Goal: Connect with others: Participate in discussion

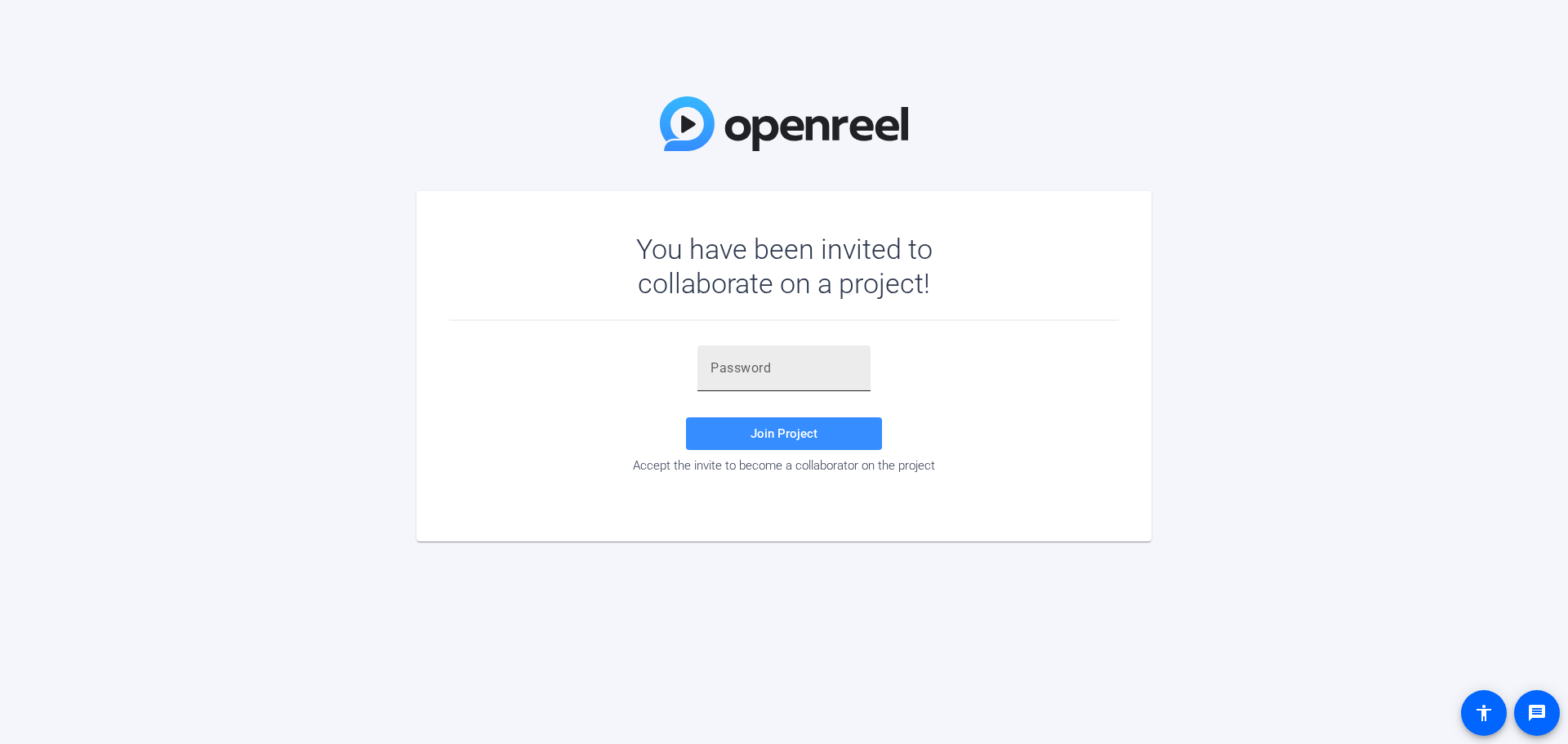
click at [826, 361] on input "text" at bounding box center [784, 368] width 147 height 19
paste input "PN]z'@"
type input "PN]z'@"
click at [777, 429] on span "Join Project" at bounding box center [784, 434] width 67 height 15
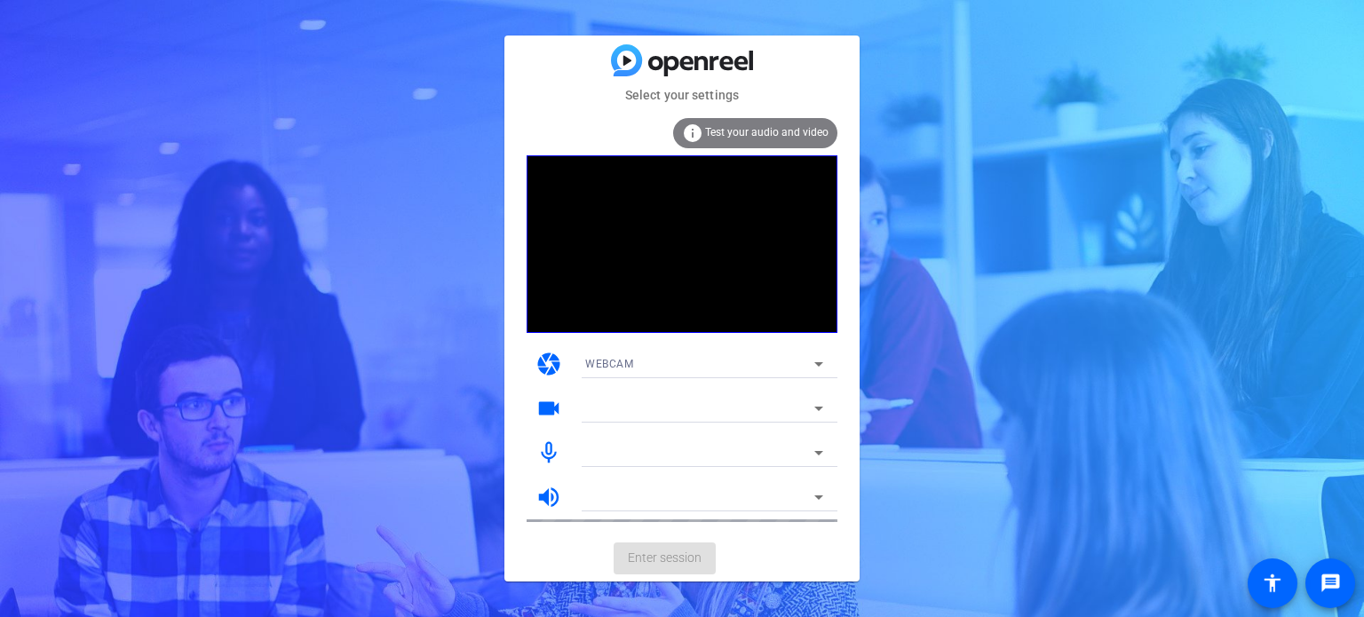
click at [735, 131] on span "Test your audio and video" at bounding box center [766, 132] width 123 height 12
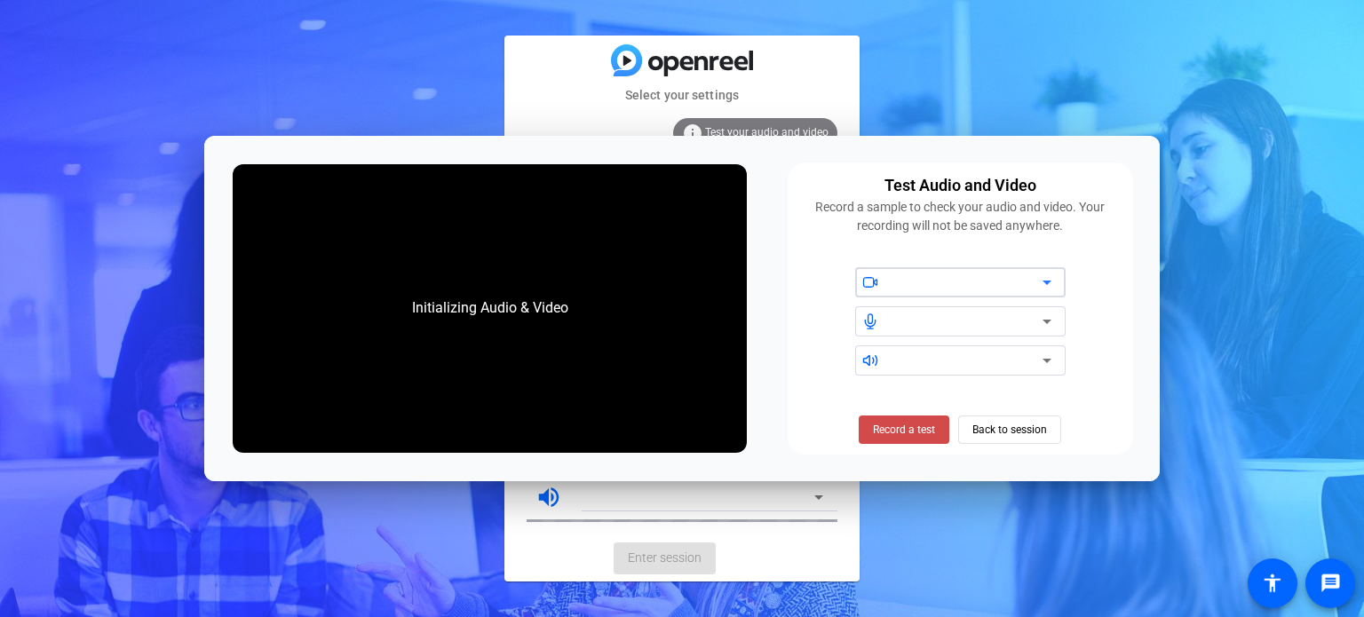
click at [892, 417] on span at bounding box center [904, 430] width 91 height 43
click at [917, 425] on span "Stop Testing (6s)" at bounding box center [904, 430] width 81 height 16
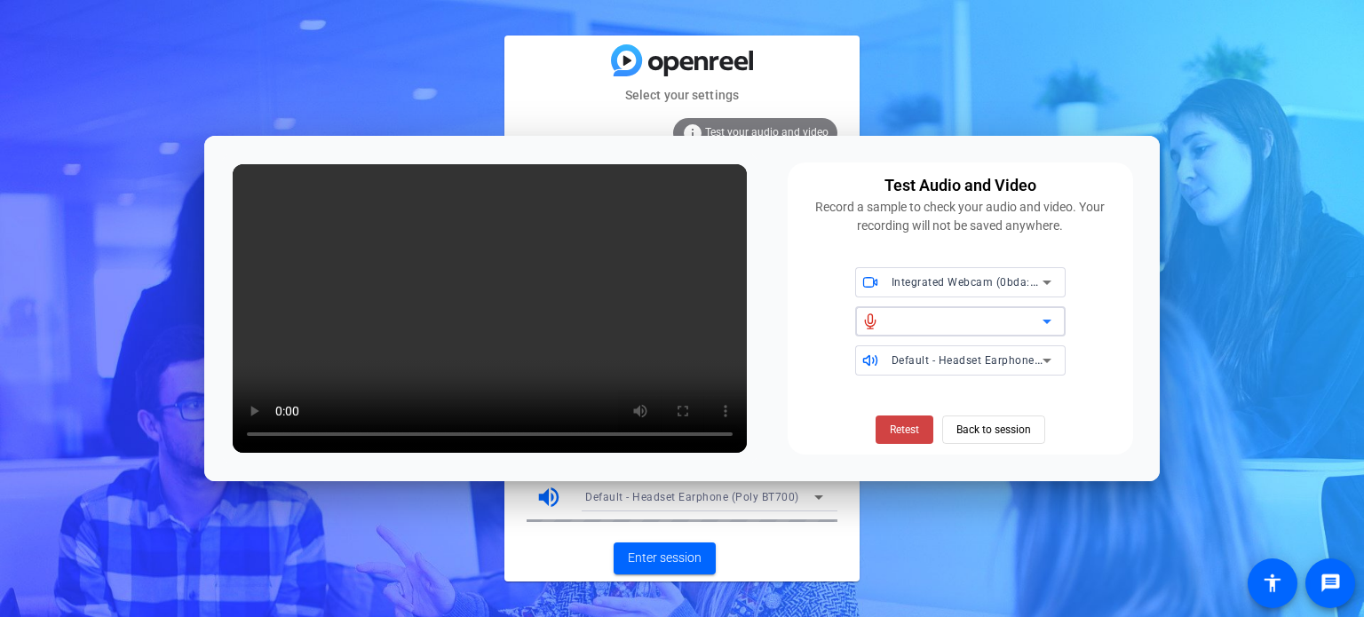
click at [1036, 321] on icon at bounding box center [1046, 321] width 21 height 21
click at [906, 432] on span "Retest" at bounding box center [904, 430] width 29 height 16
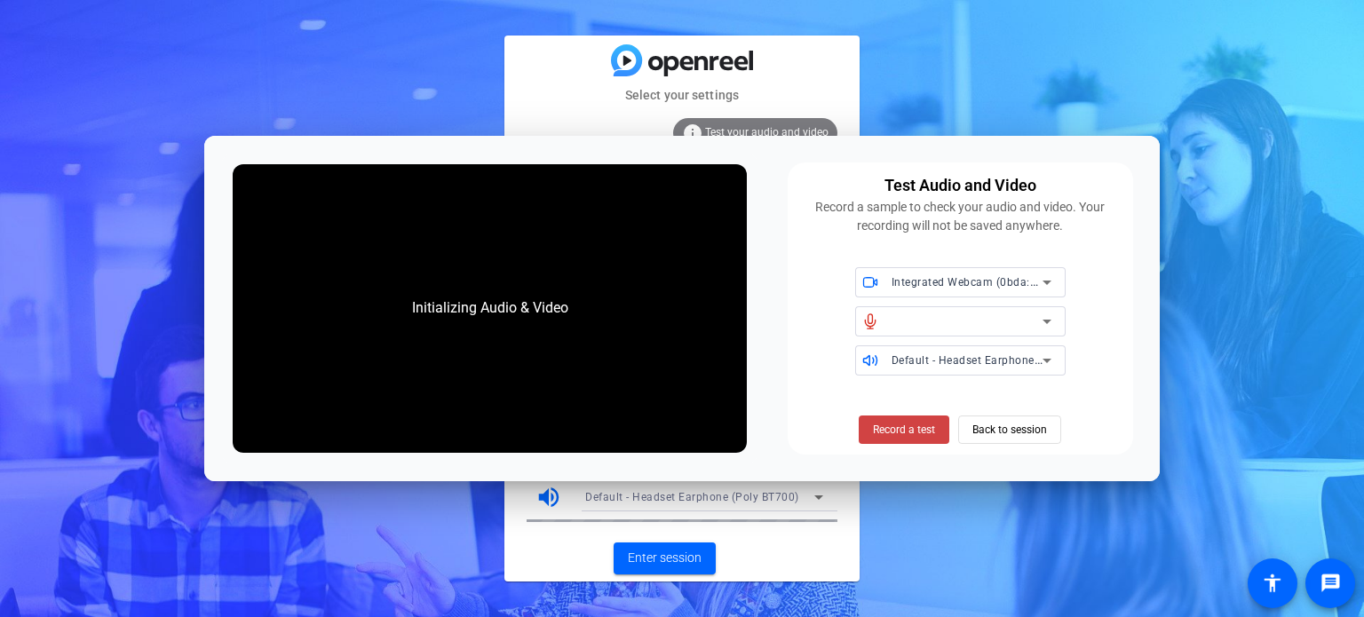
click at [906, 432] on span "Record a test" at bounding box center [904, 430] width 62 height 16
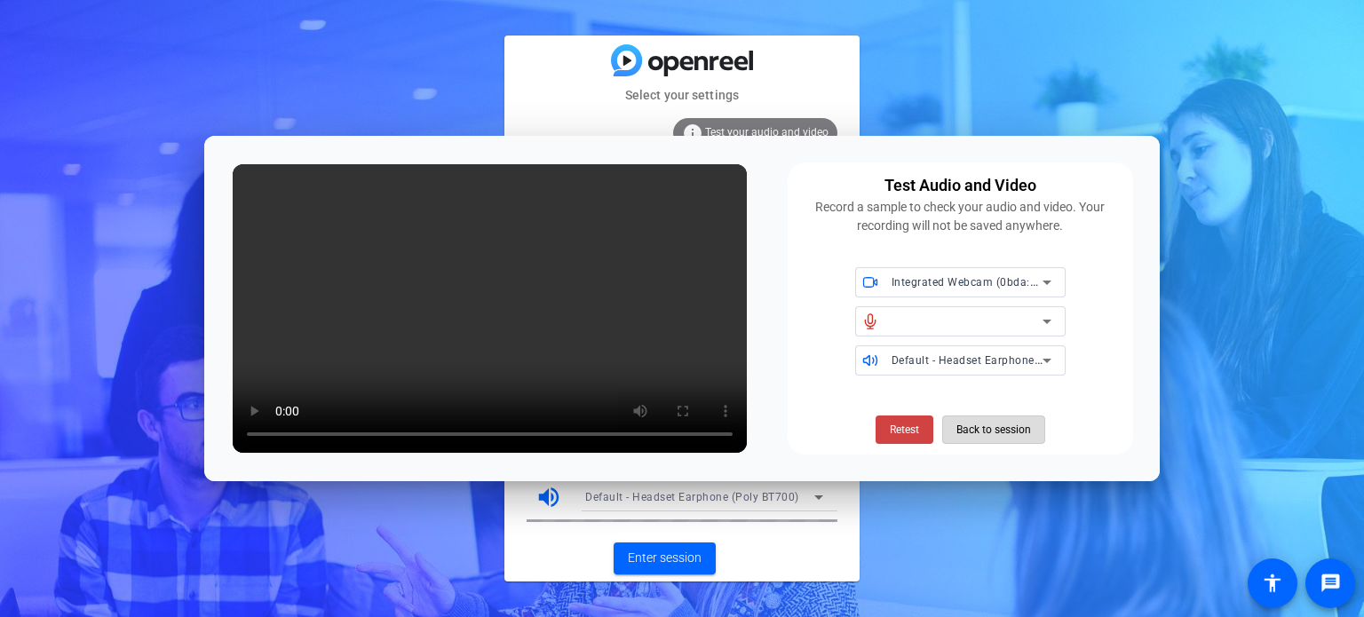
click at [963, 430] on span "Back to session" at bounding box center [993, 430] width 75 height 34
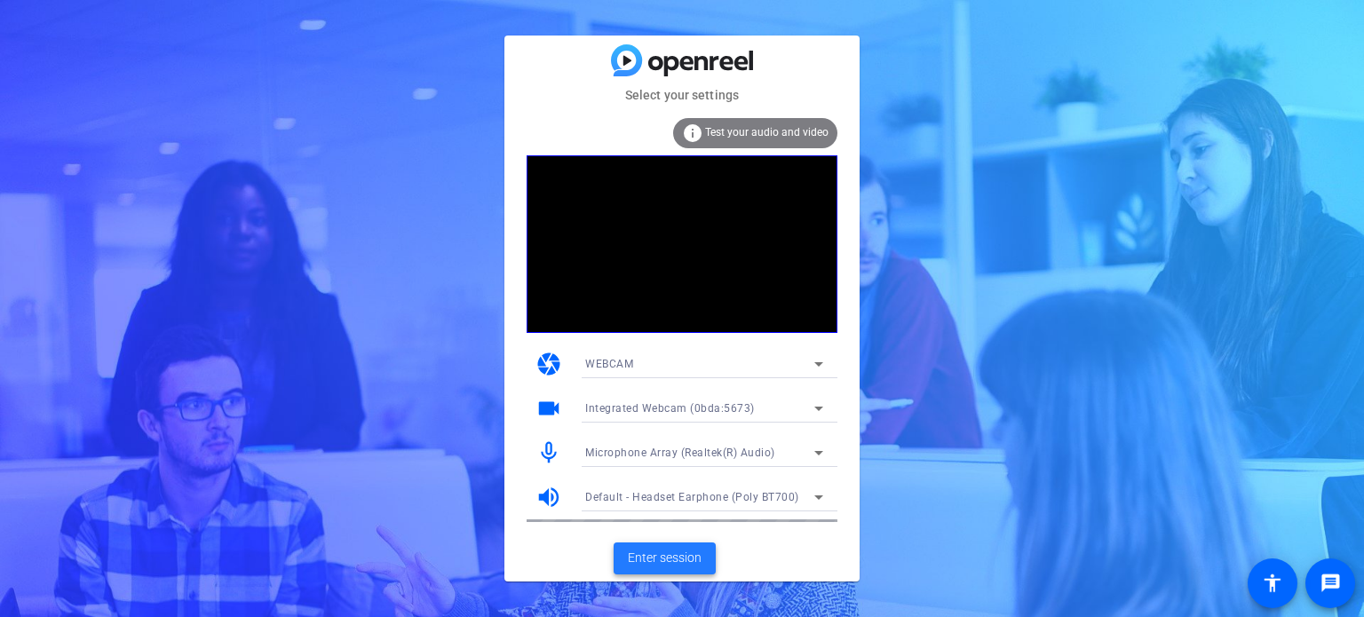
click at [661, 557] on span "Enter session" at bounding box center [665, 558] width 74 height 19
